Goal: Transaction & Acquisition: Purchase product/service

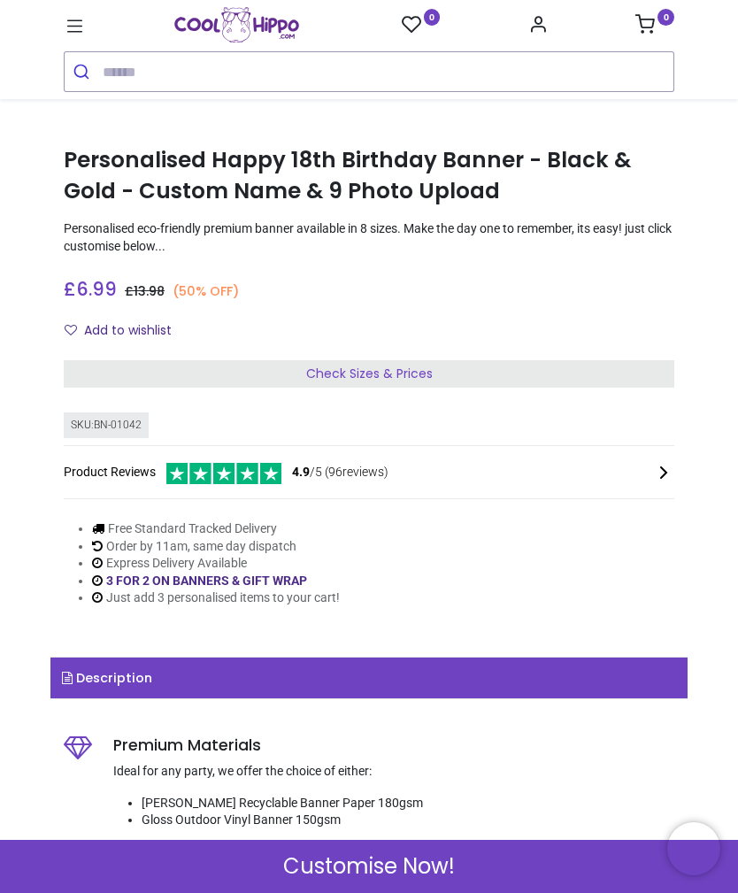
scroll to position [249, 0]
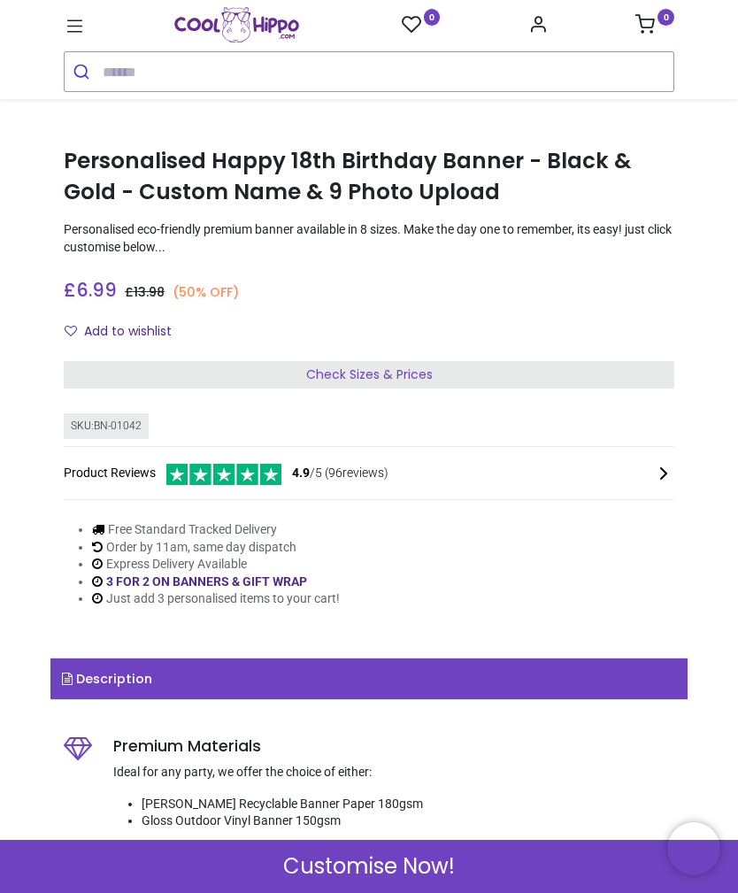
click at [385, 372] on span "Check Sizes & Prices" at bounding box center [369, 374] width 127 height 18
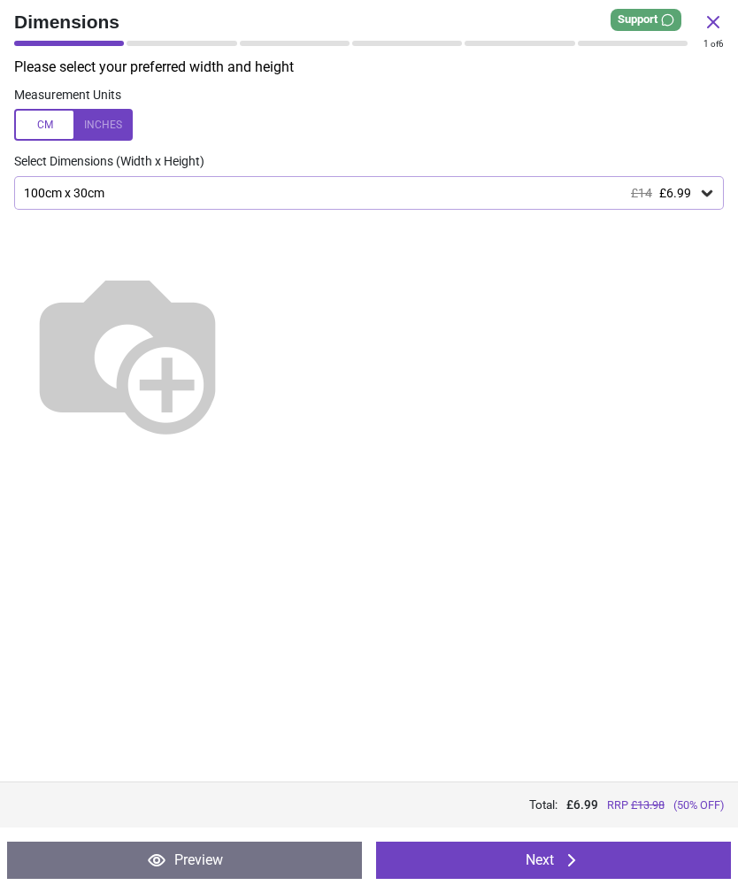
click at [123, 181] on div "100cm x 30cm £14 £6.99" at bounding box center [369, 193] width 710 height 34
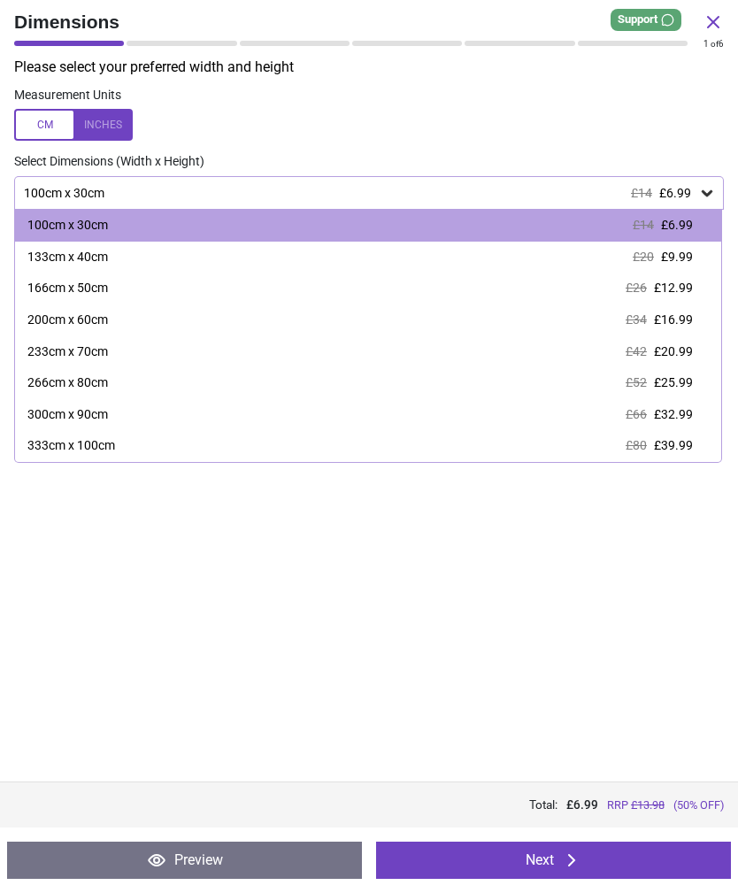
click at [560, 860] on button "Next" at bounding box center [553, 860] width 355 height 37
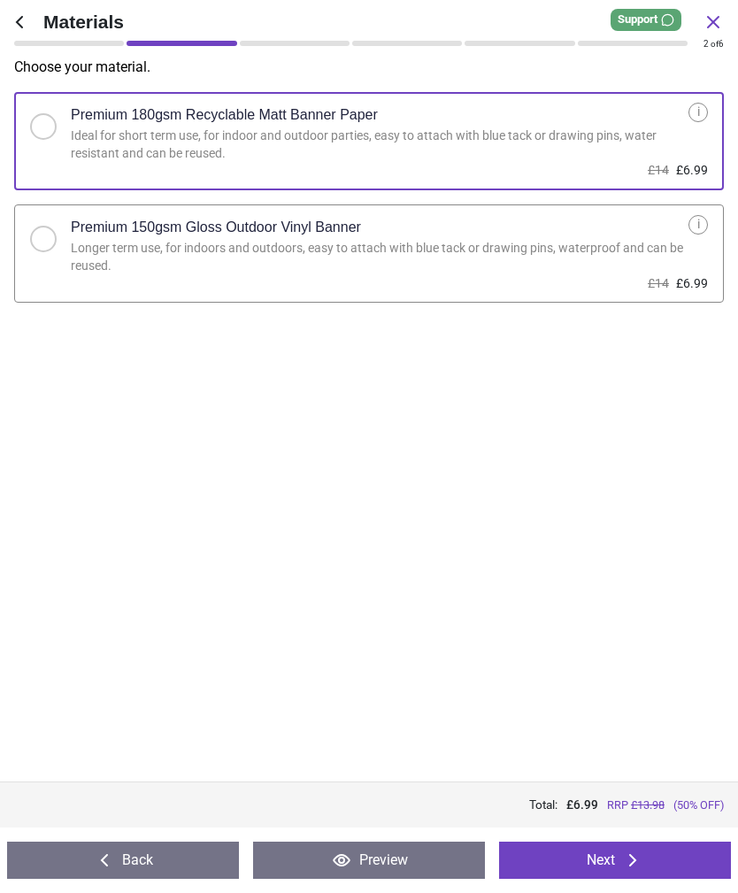
click at [55, 235] on div at bounding box center [43, 239] width 27 height 27
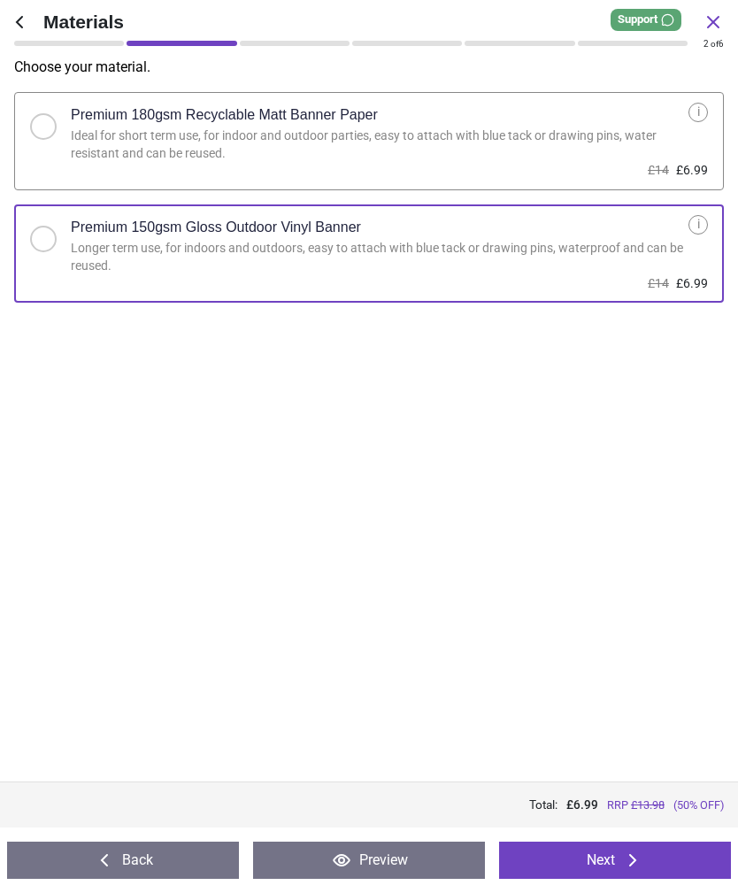
click at [49, 116] on div at bounding box center [43, 126] width 27 height 27
click at [607, 858] on button "Next" at bounding box center [615, 860] width 232 height 37
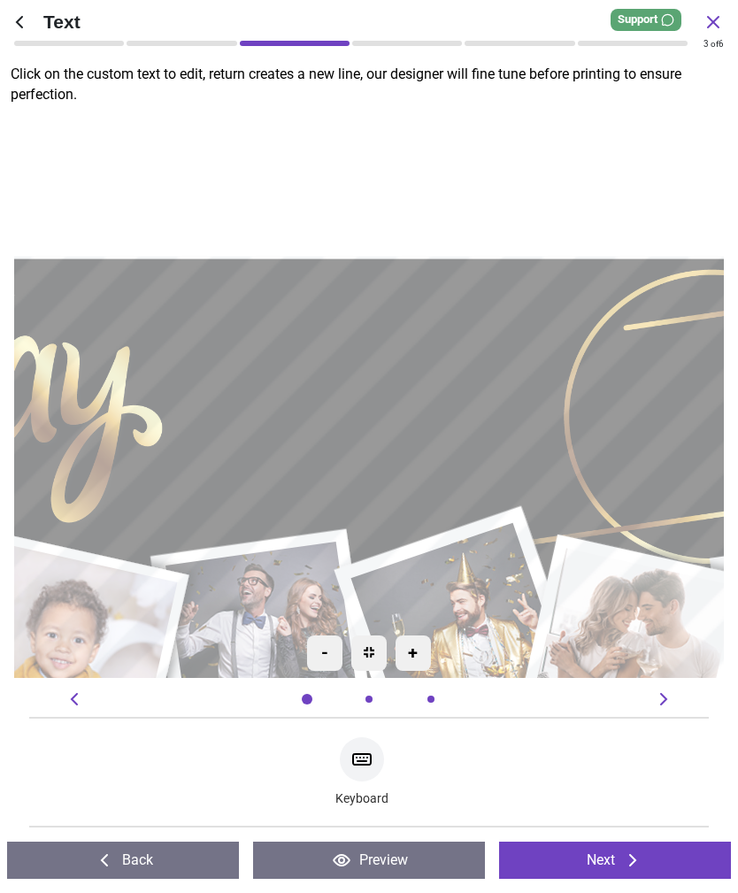
click at [366, 764] on icon at bounding box center [362, 759] width 18 height 11
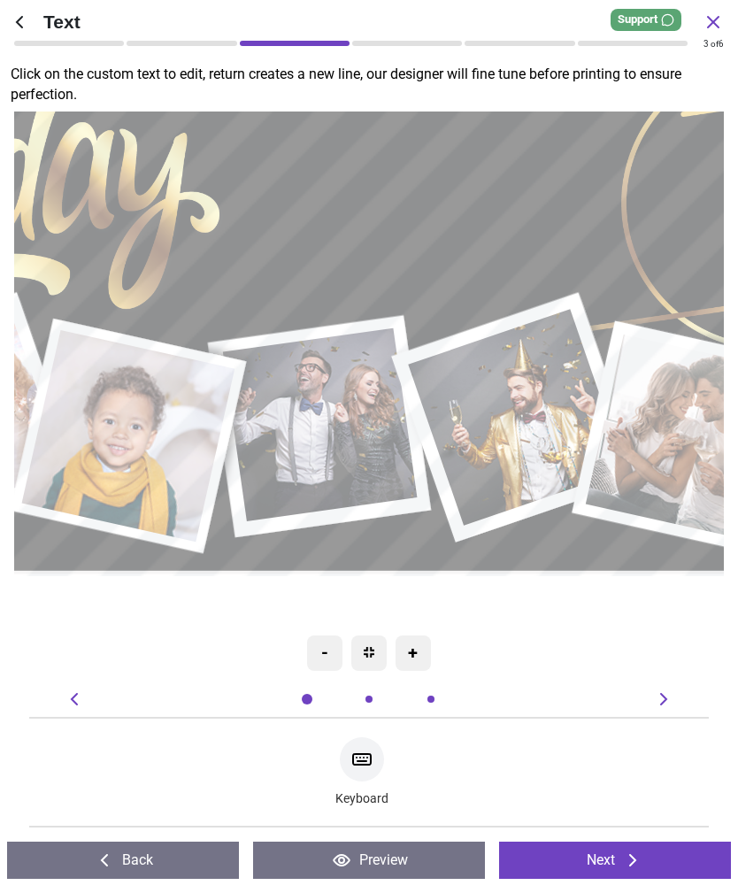
type textarea "****"
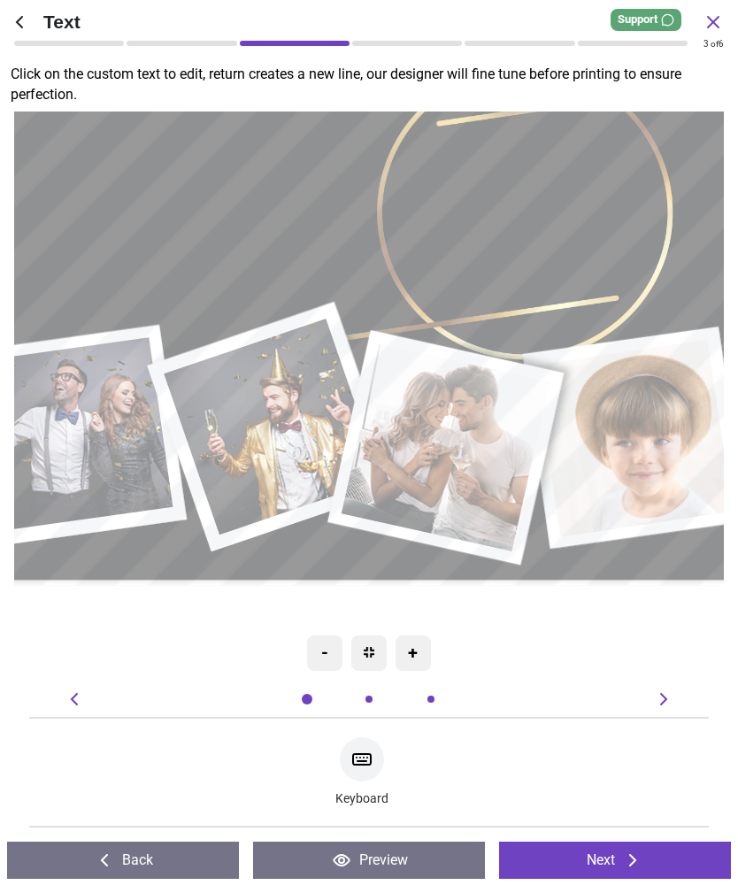
type textarea "****"
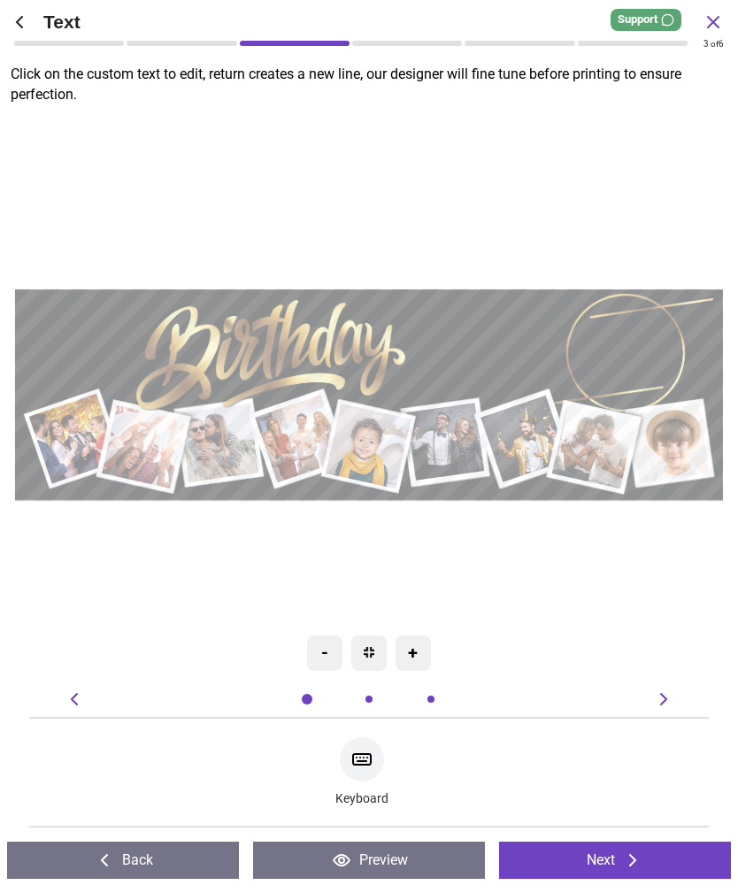
click at [631, 862] on icon at bounding box center [632, 860] width 21 height 21
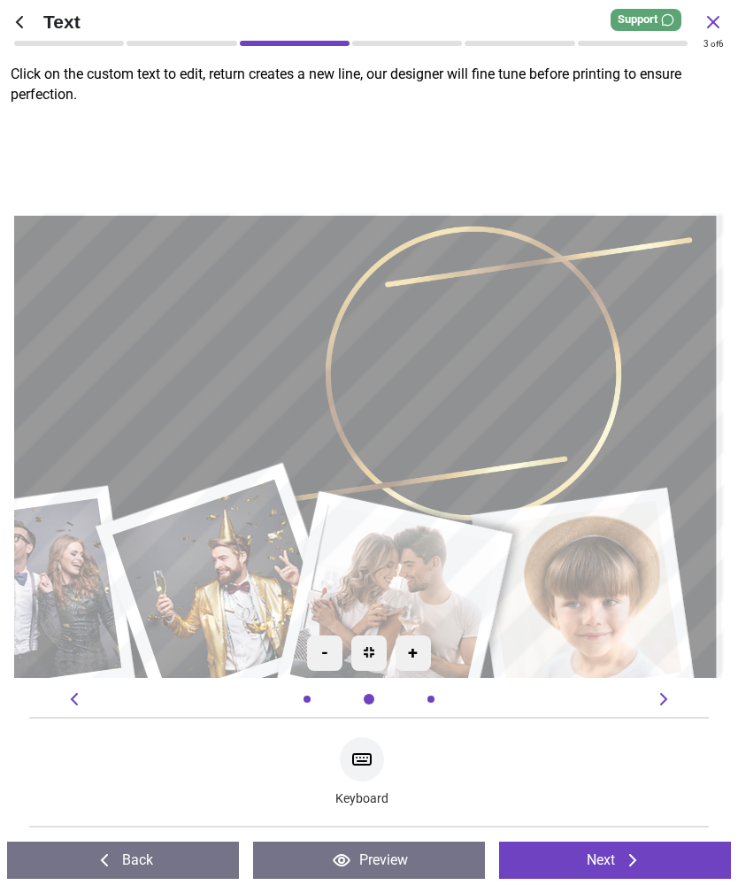
click at [624, 856] on icon at bounding box center [632, 860] width 21 height 21
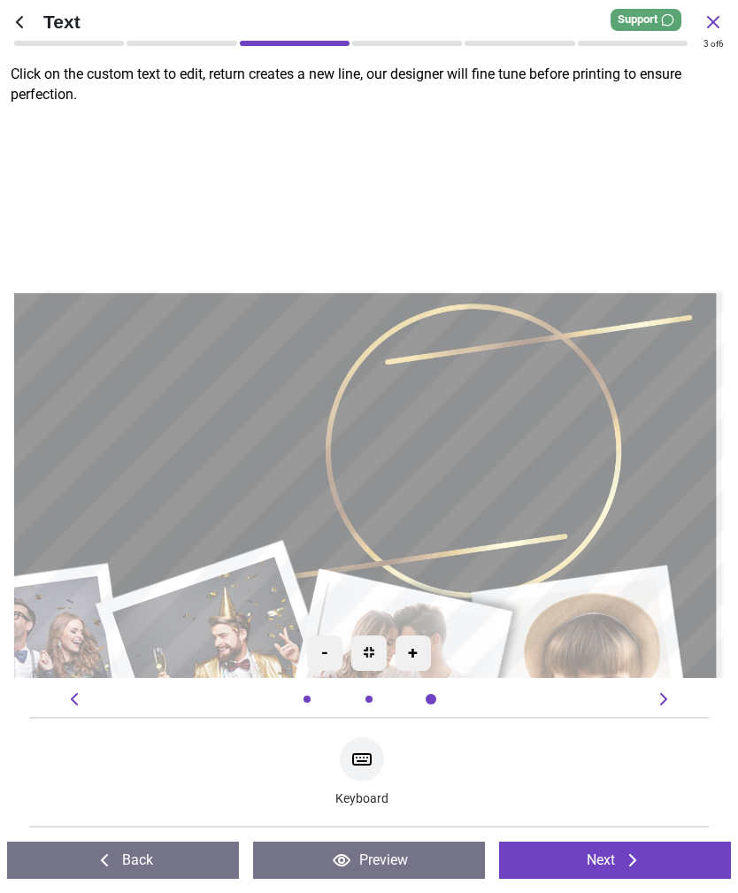
click at [617, 861] on button "Next" at bounding box center [615, 860] width 232 height 37
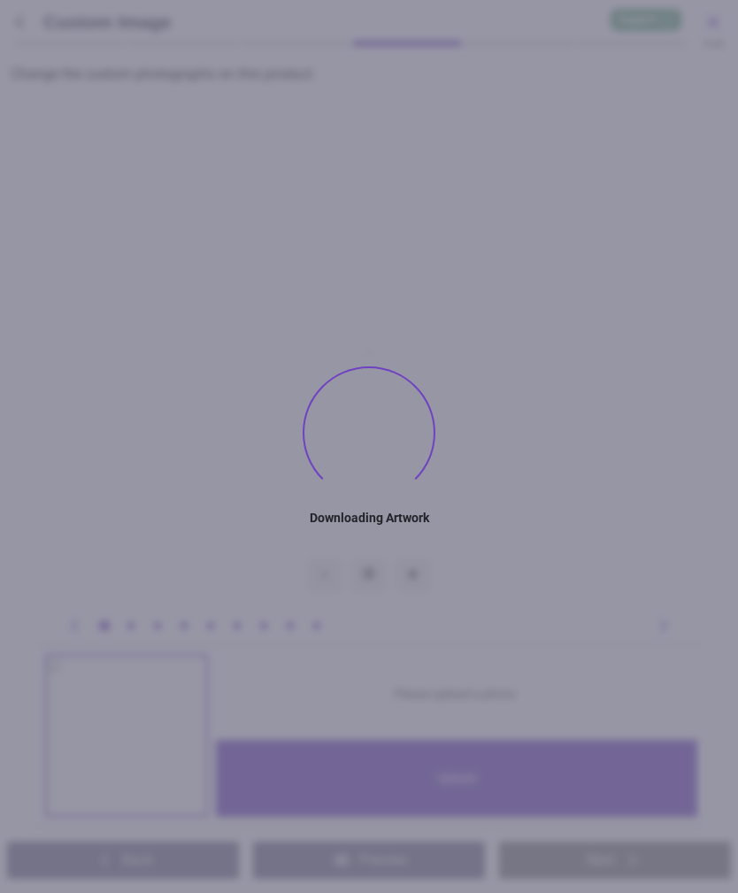
type textarea "****"
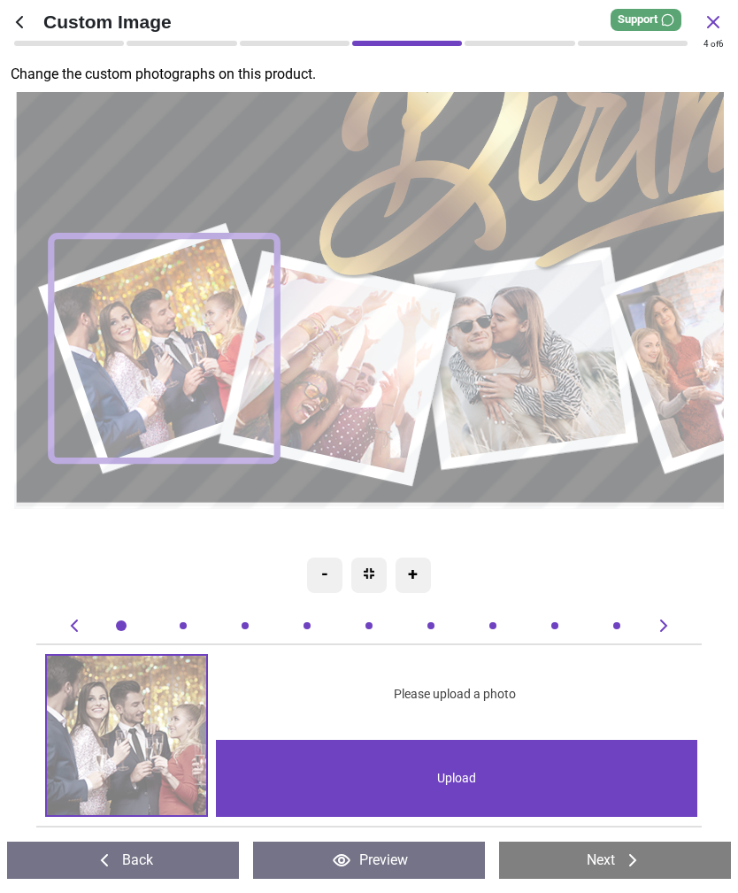
click at [446, 778] on div "Upload" at bounding box center [456, 778] width 481 height 77
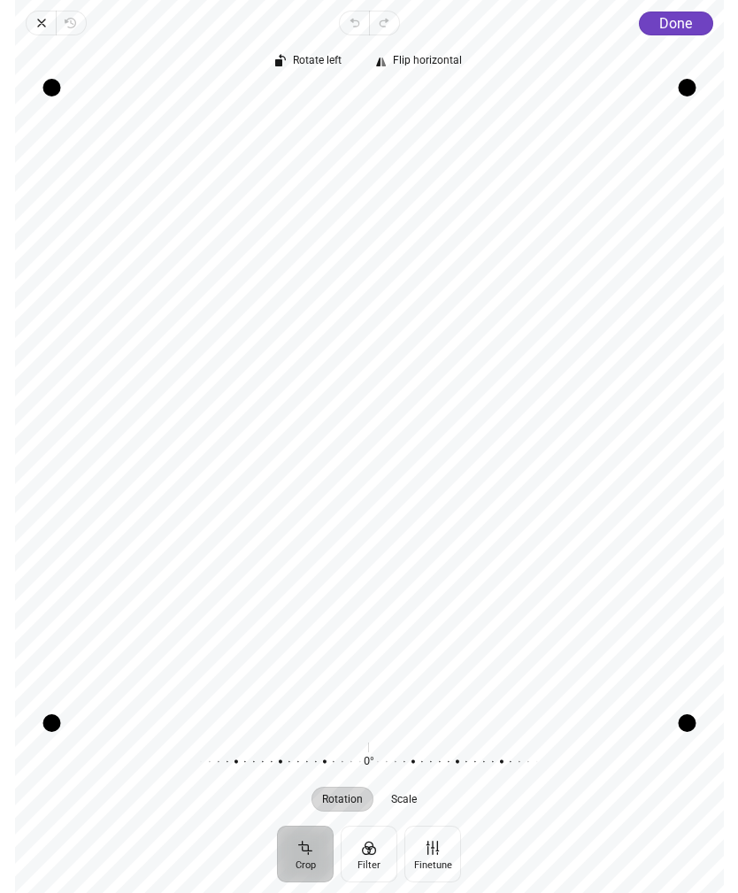
click at [312, 851] on button "Crop" at bounding box center [305, 854] width 57 height 57
click at [377, 727] on div "Drag edge b" at bounding box center [368, 723] width 635 height 18
click at [431, 853] on button "Finetune" at bounding box center [432, 854] width 57 height 57
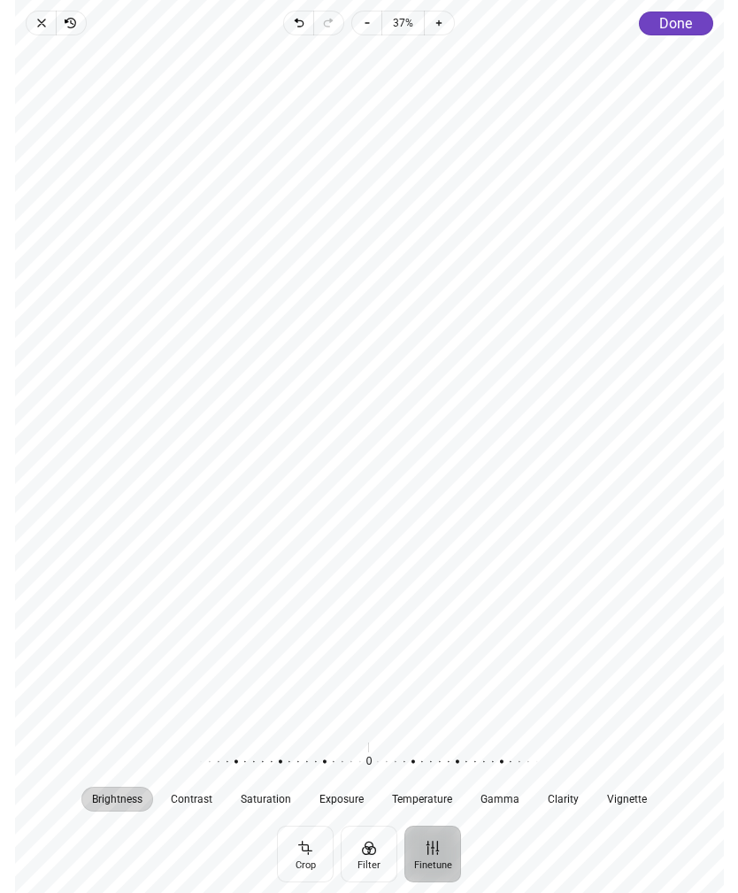
click at [304, 855] on button "Crop" at bounding box center [305, 854] width 57 height 57
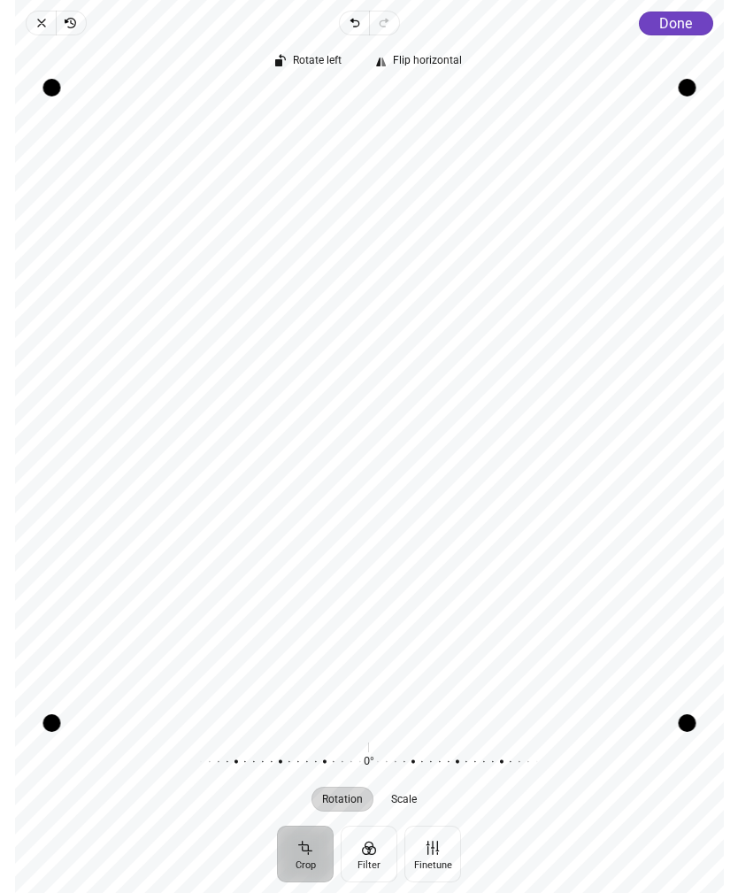
click at [370, 856] on button "Filter" at bounding box center [369, 854] width 57 height 57
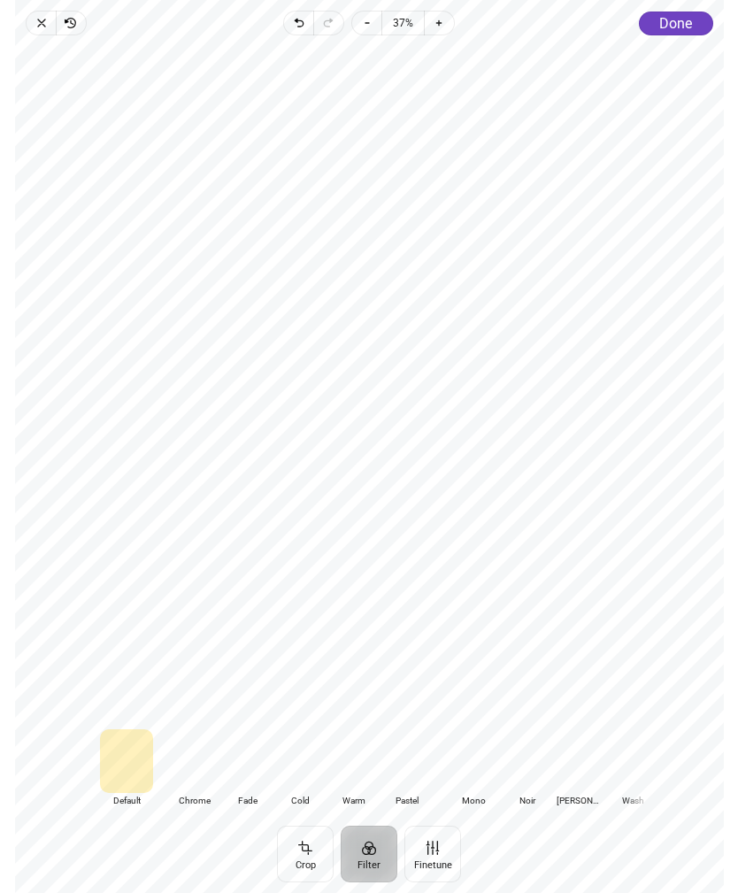
click at [199, 750] on div at bounding box center [193, 761] width 53 height 64
click at [416, 760] on div at bounding box center [406, 761] width 53 height 64
click at [197, 756] on div at bounding box center [193, 761] width 53 height 64
click at [412, 757] on div at bounding box center [406, 761] width 53 height 64
click at [195, 753] on div at bounding box center [193, 761] width 53 height 64
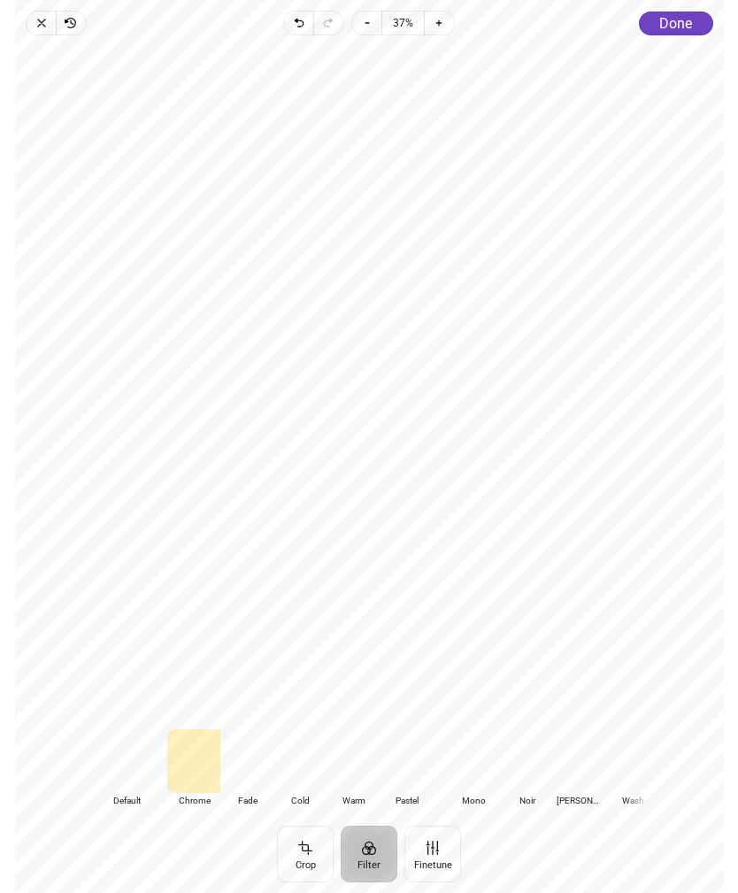
click at [308, 848] on button "Crop" at bounding box center [305, 854] width 57 height 57
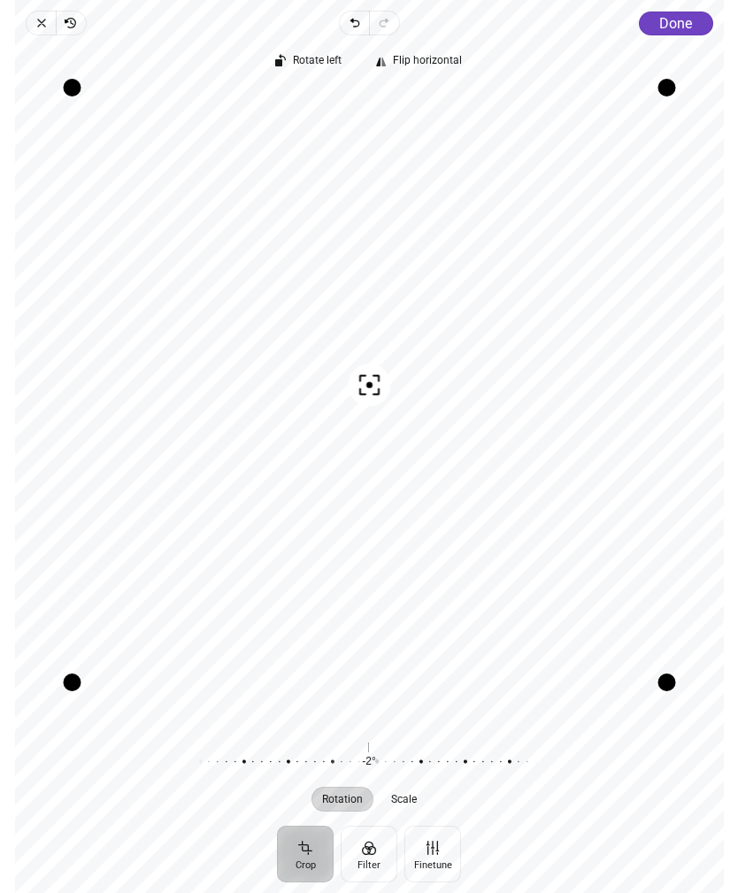
click at [411, 800] on span "Scale" at bounding box center [404, 799] width 26 height 11
click at [675, 22] on span "Done" at bounding box center [675, 23] width 33 height 17
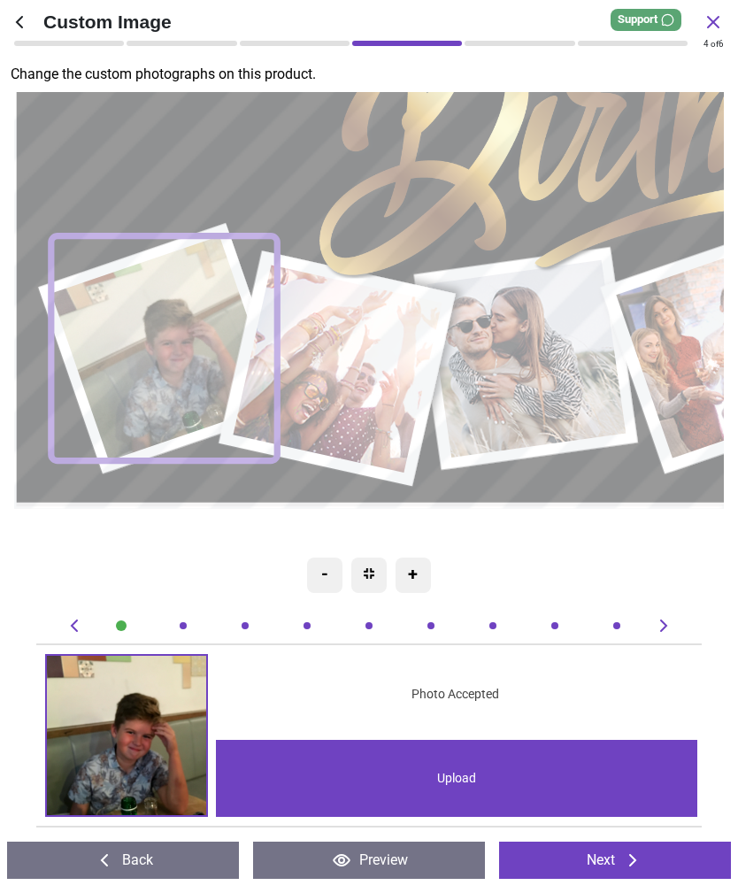
click at [469, 775] on div "Upload" at bounding box center [456, 778] width 481 height 77
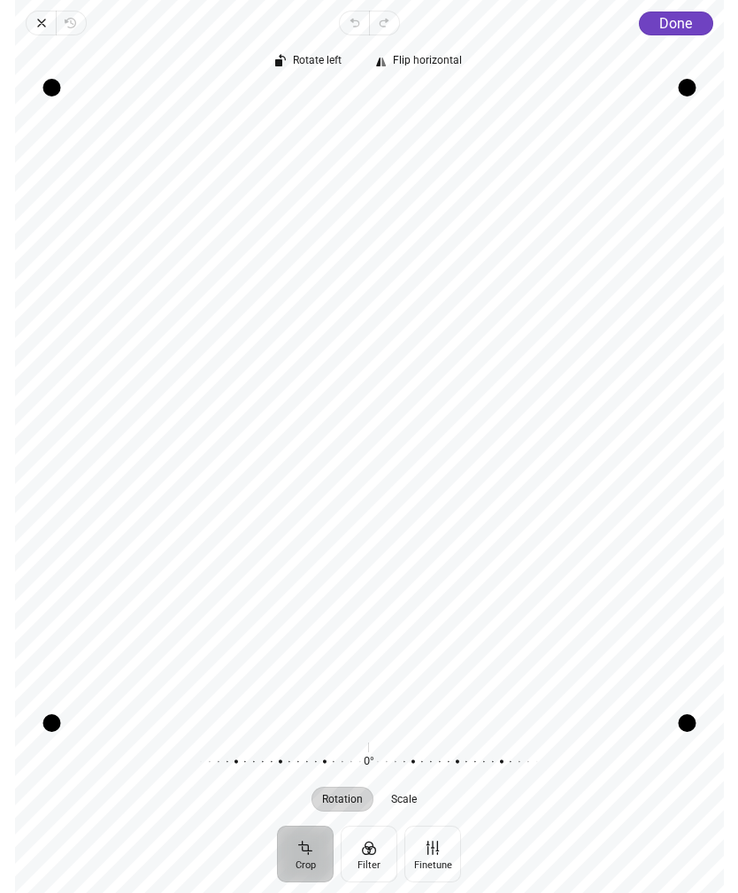
click at [682, 19] on span "Done" at bounding box center [675, 23] width 33 height 17
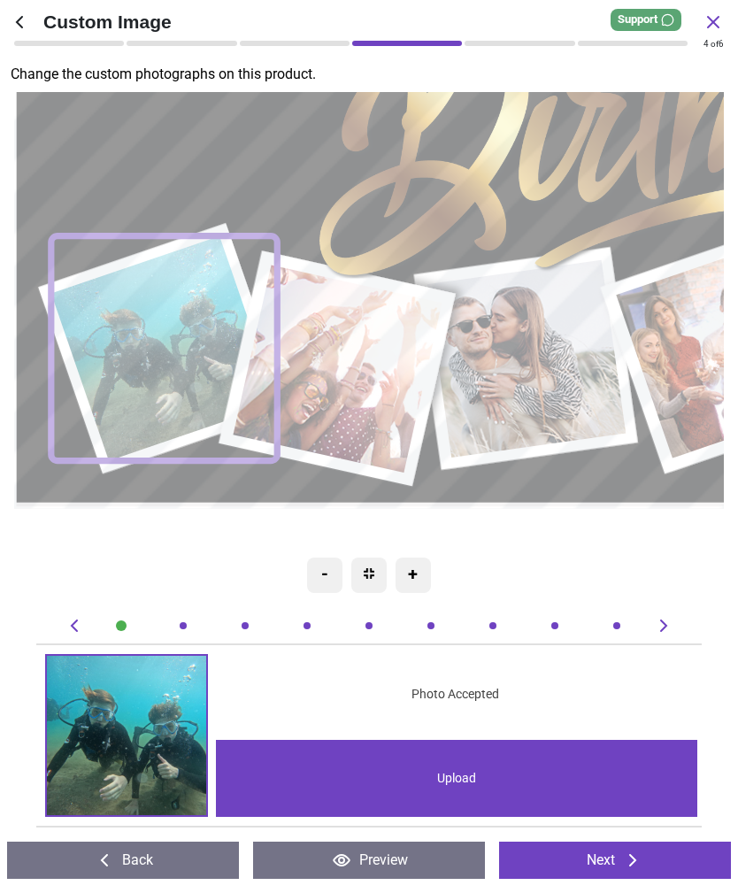
click at [105, 850] on icon at bounding box center [104, 860] width 21 height 21
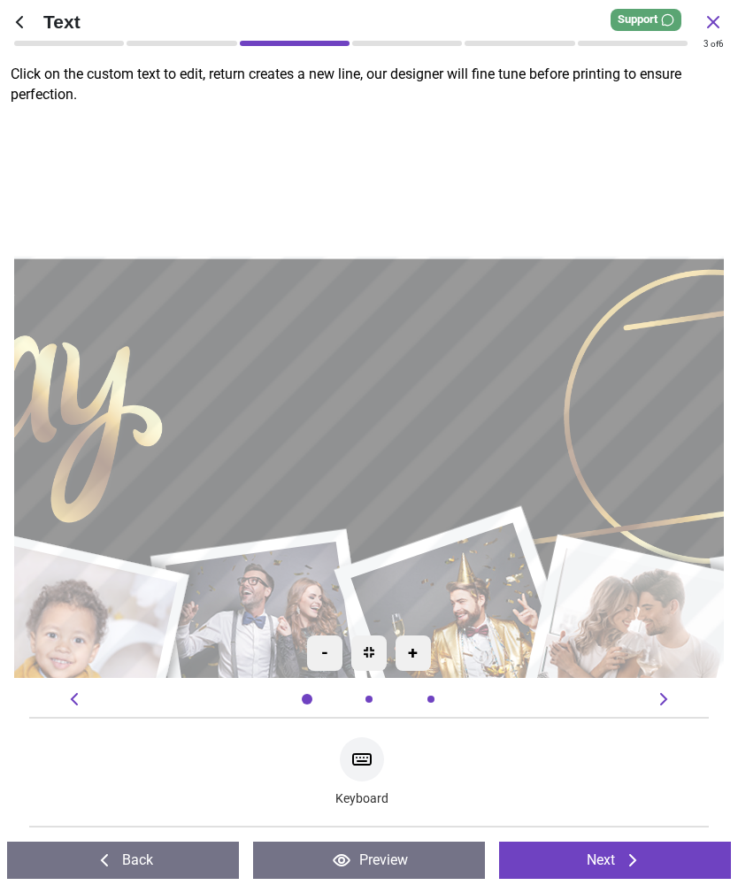
click at [327, 643] on div "-" at bounding box center [324, 652] width 35 height 35
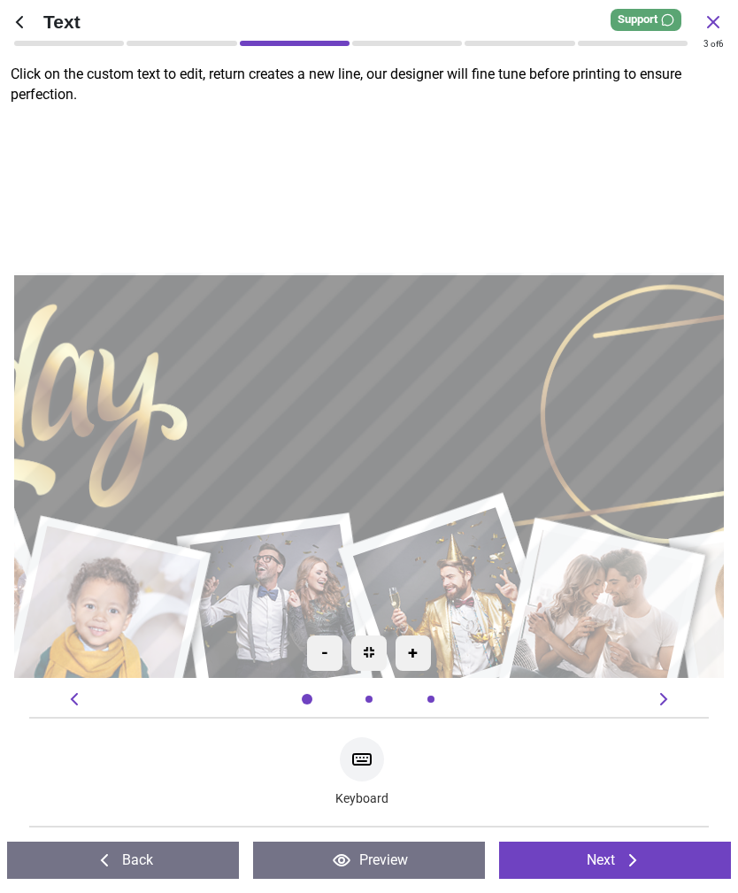
click at [474, 399] on textarea "****" at bounding box center [369, 396] width 330 height 96
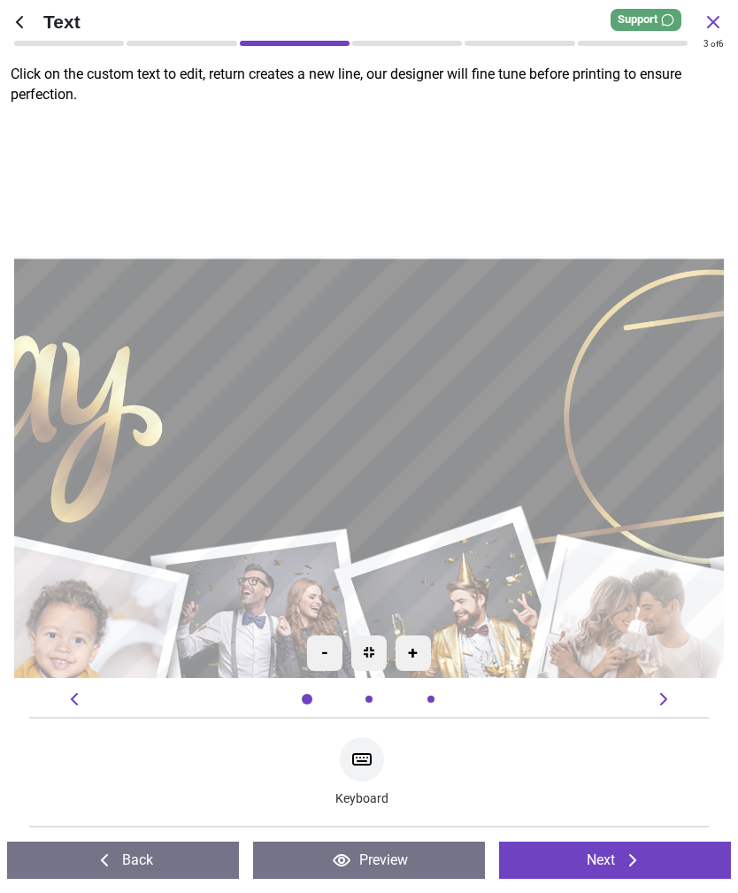
type textarea "*"
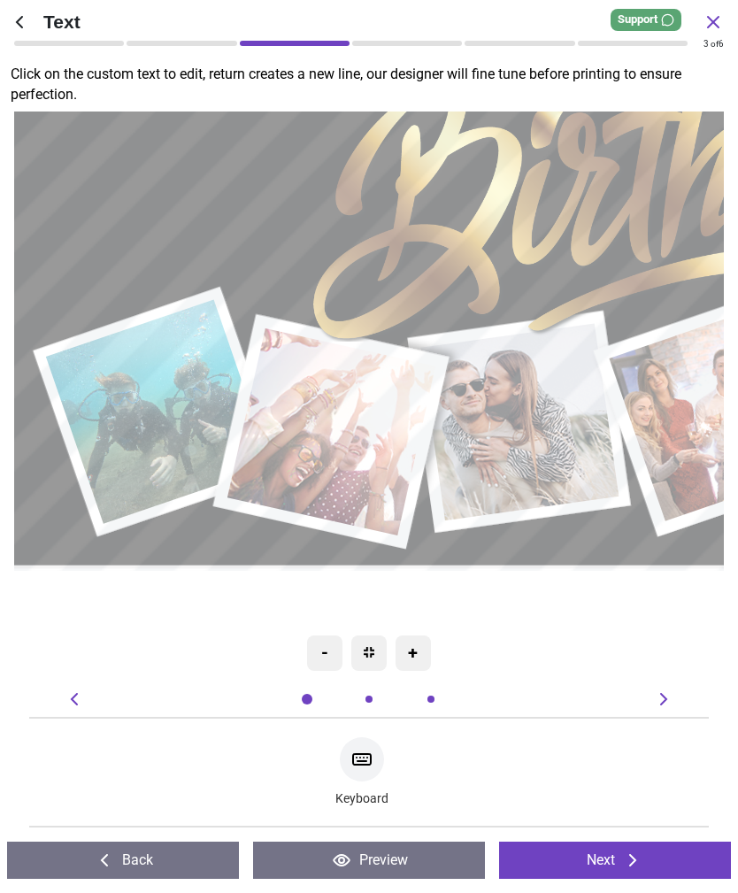
scroll to position [0, 821]
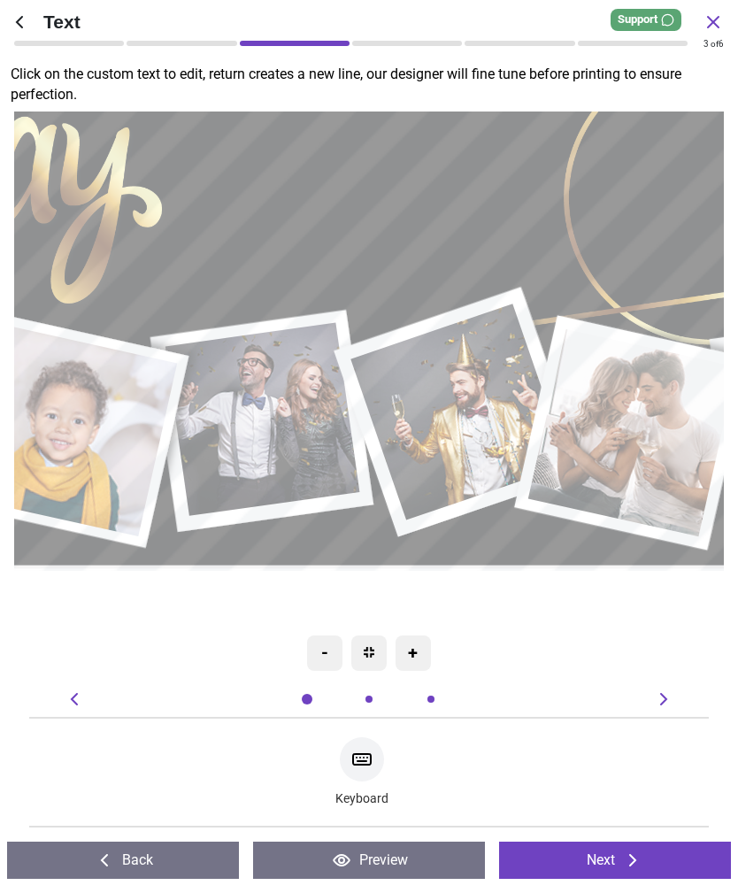
click at [717, 19] on icon at bounding box center [713, 22] width 21 height 21
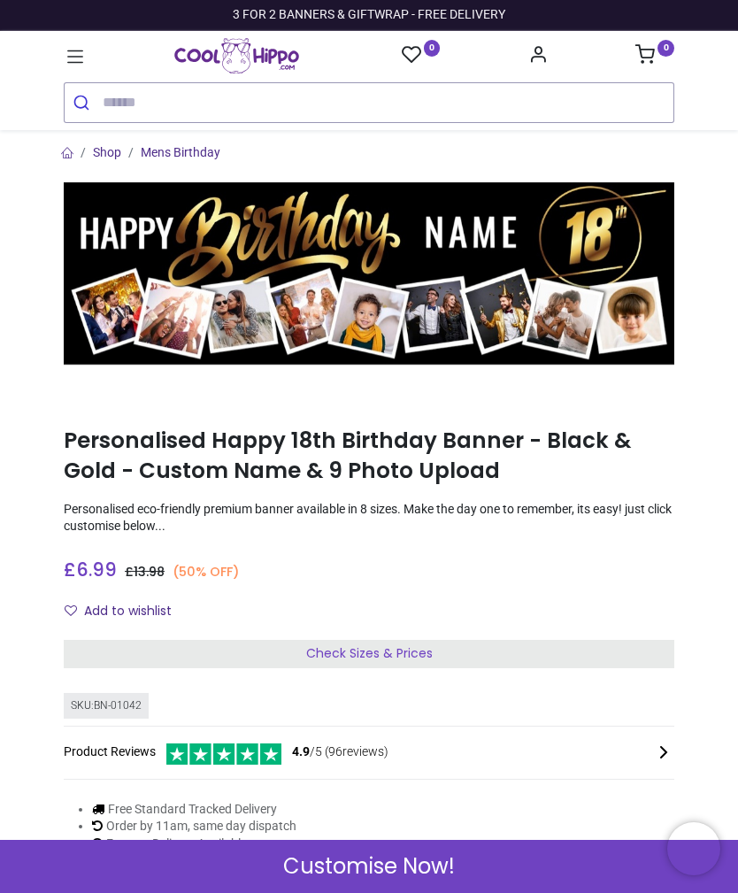
scroll to position [0, 0]
